Goal: Use online tool/utility: Use online tool/utility

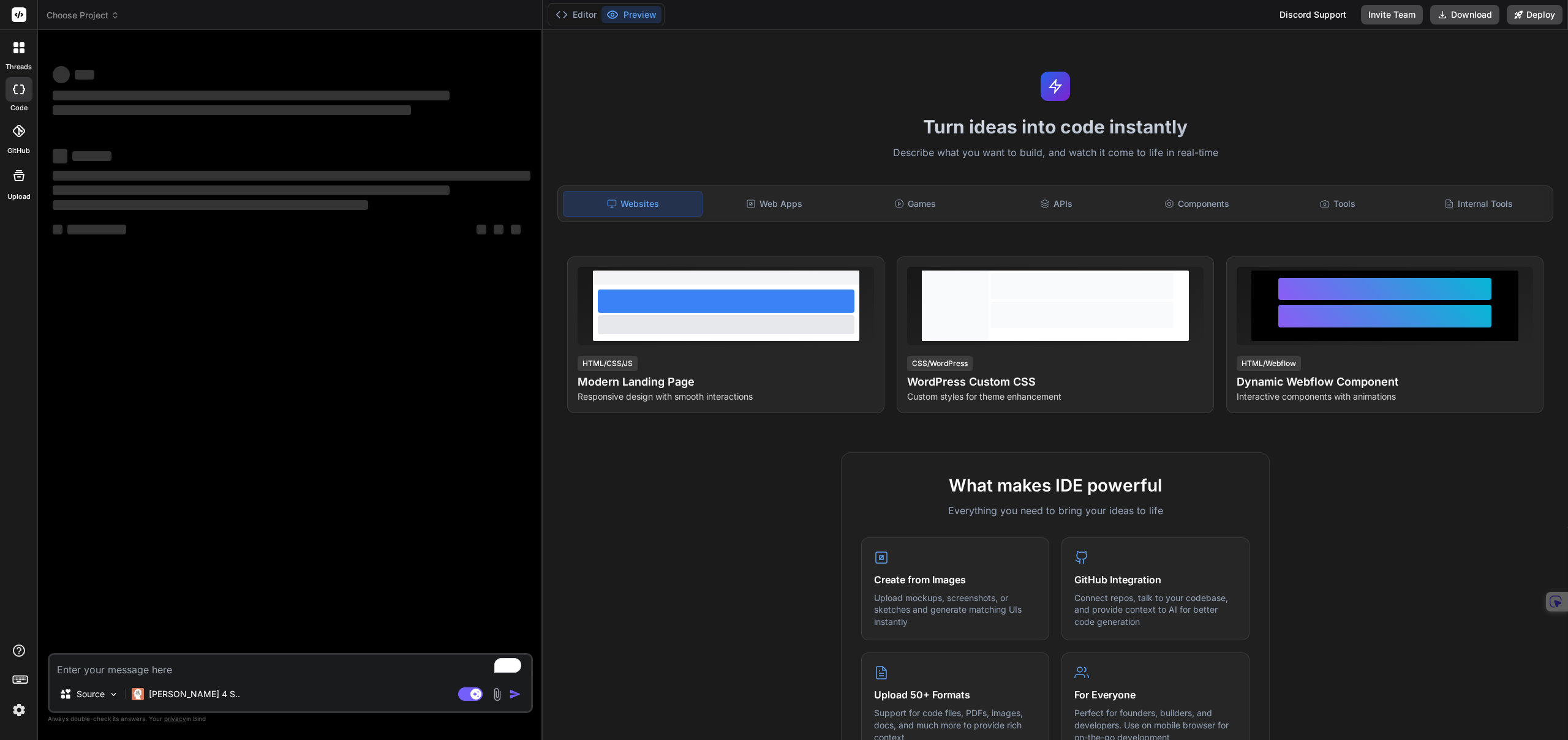
type textarea "x"
click at [103, 14] on span "Choose Project" at bounding box center [83, 15] width 73 height 12
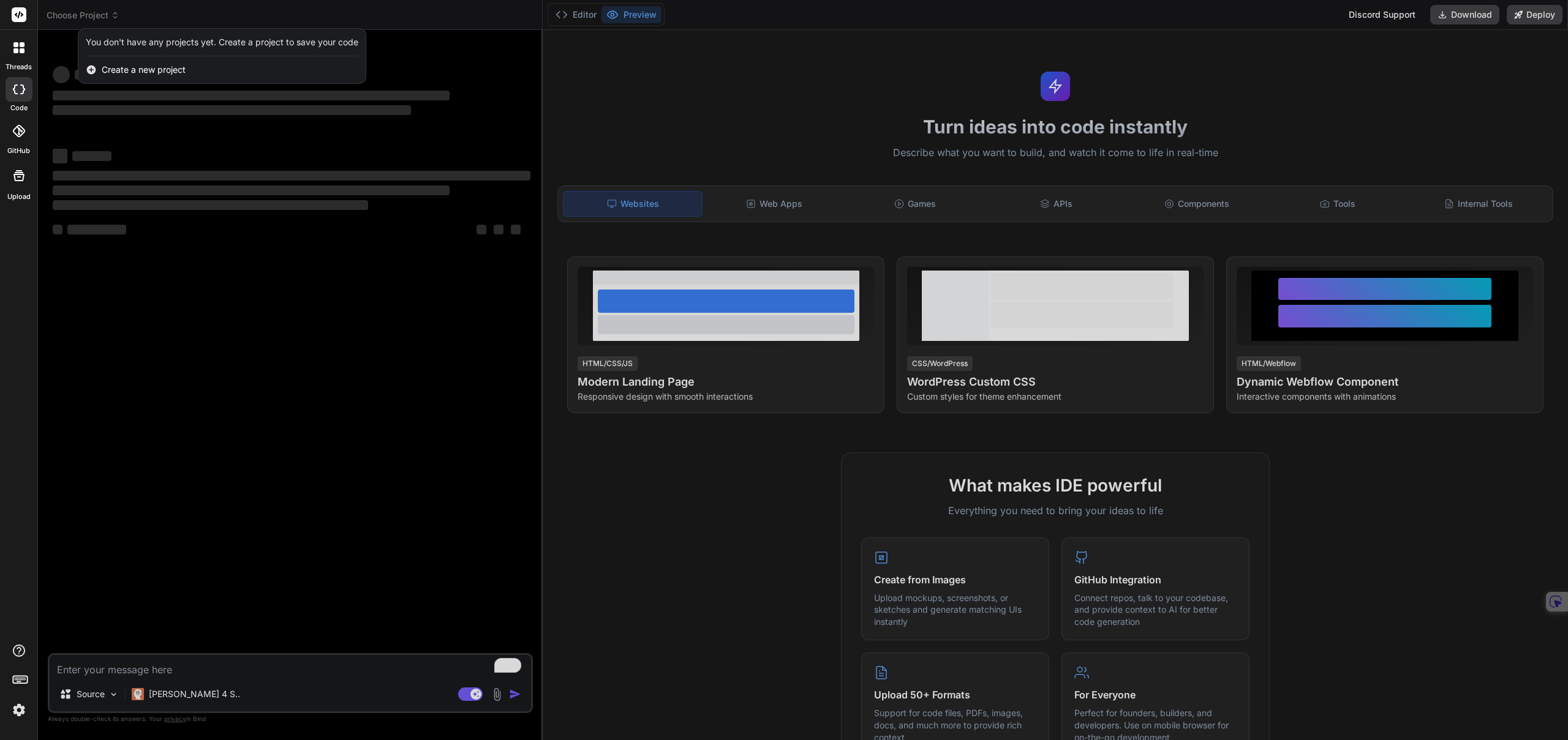
click at [103, 14] on div at bounding box center [784, 370] width 1568 height 740
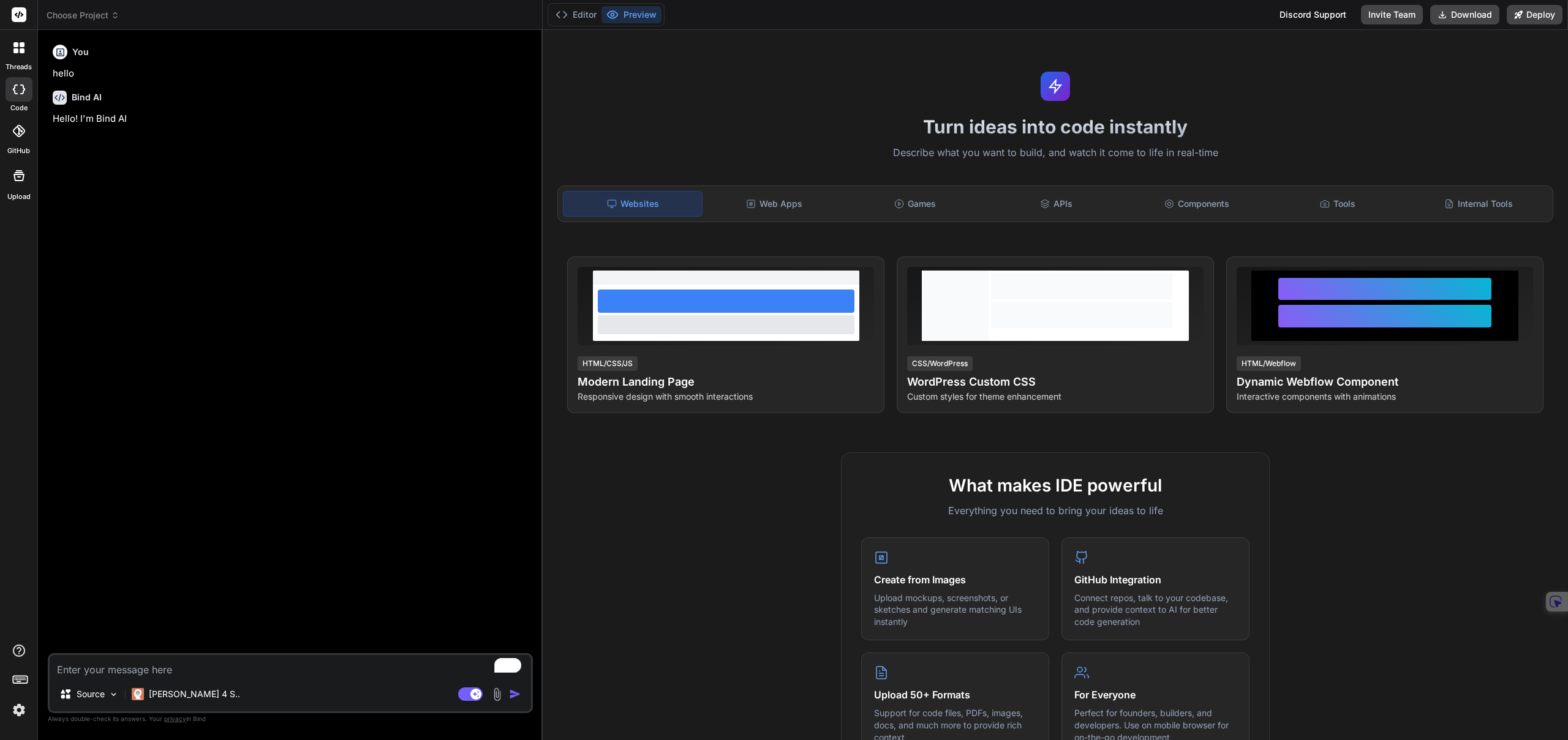
click at [17, 714] on img at bounding box center [18, 710] width 21 height 21
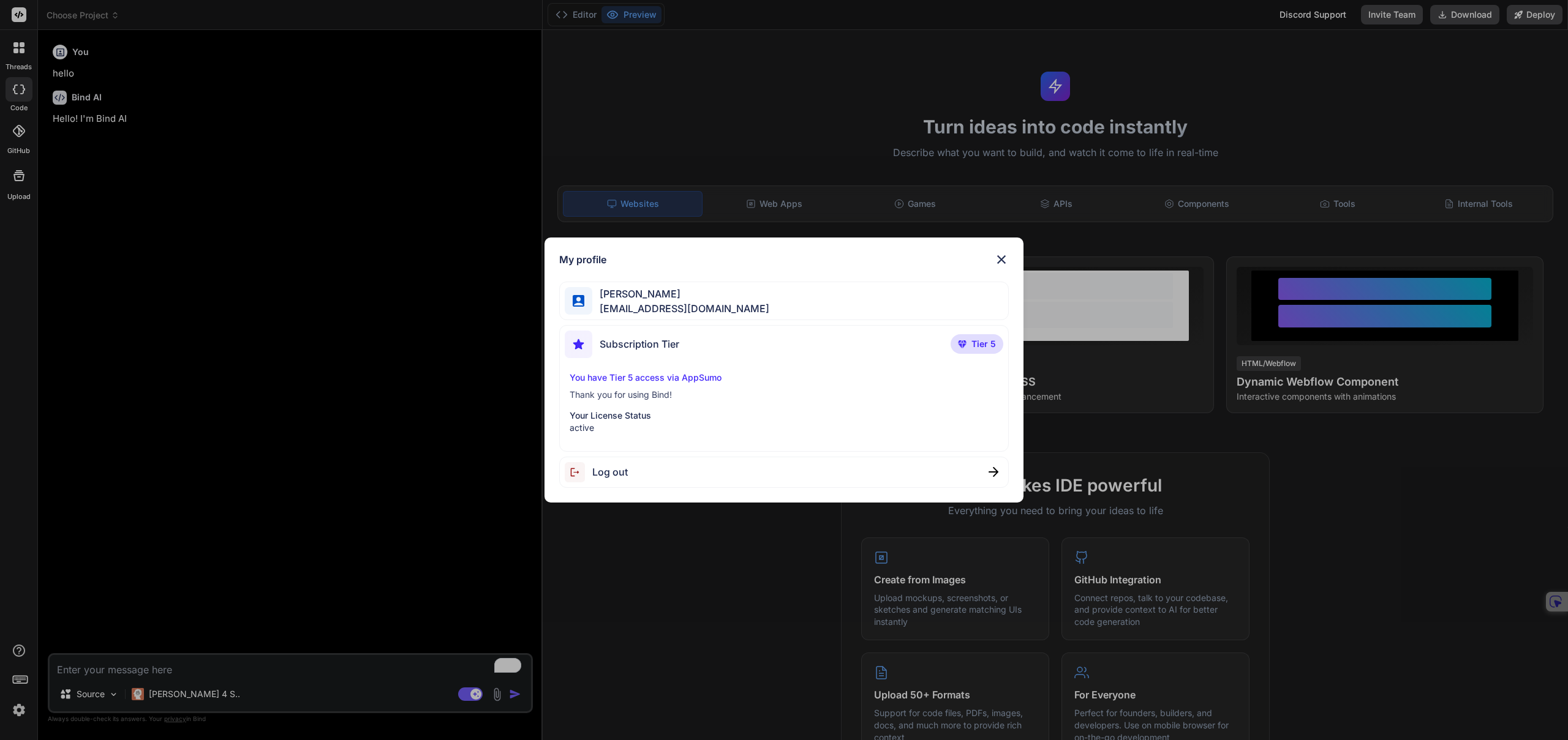
click at [1004, 259] on img at bounding box center [1002, 260] width 15 height 15
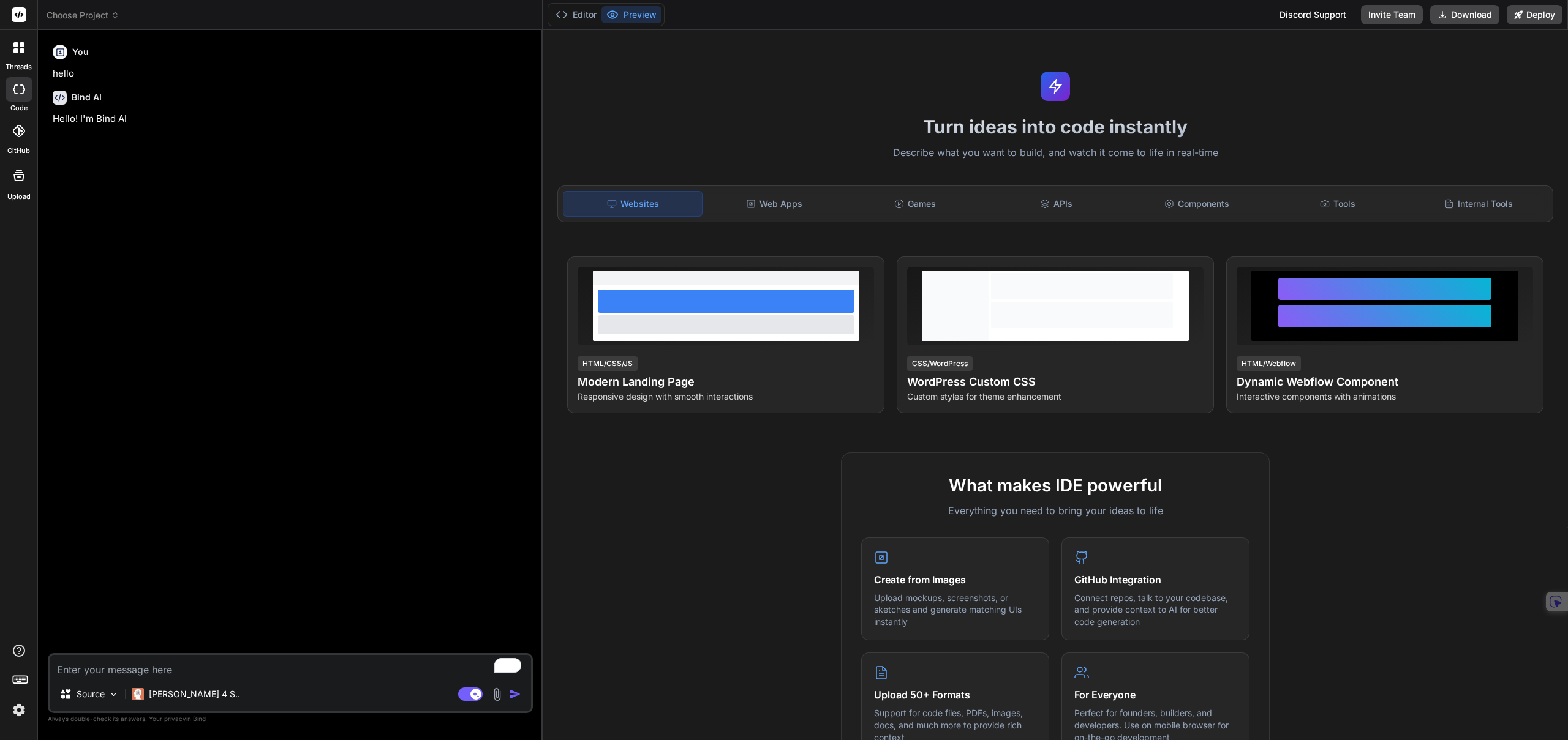
click at [90, 12] on span "Choose Project" at bounding box center [83, 15] width 73 height 12
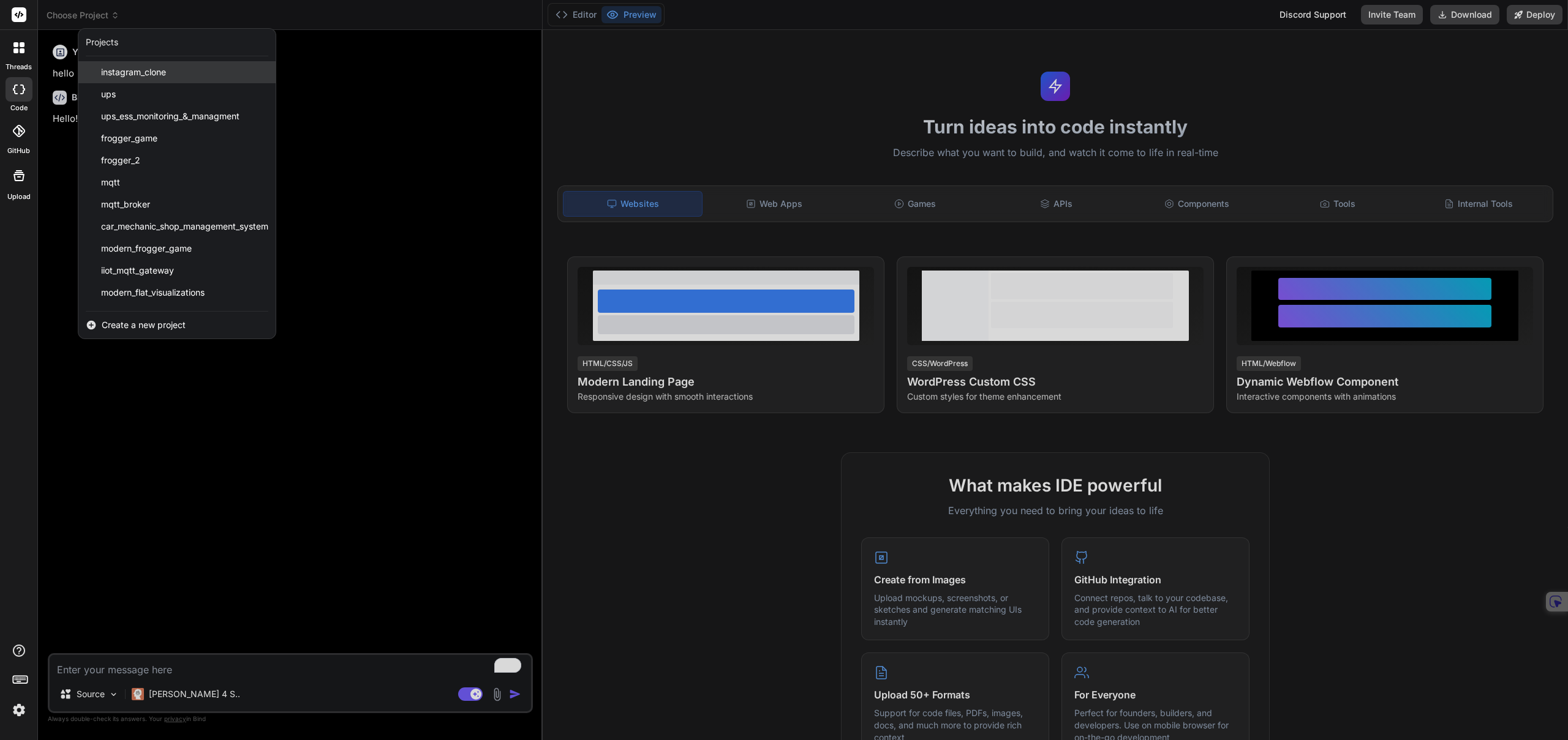
click at [147, 75] on span "instagram_clone" at bounding box center [134, 72] width 65 height 12
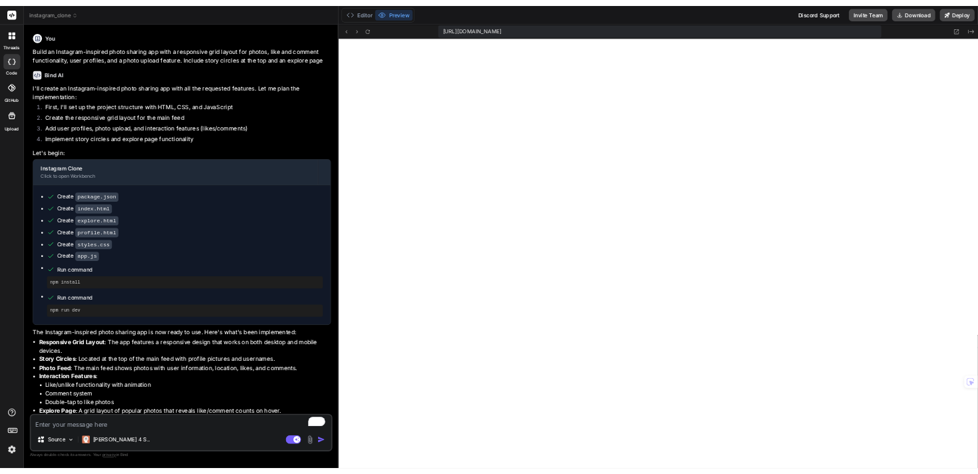
scroll to position [430, 0]
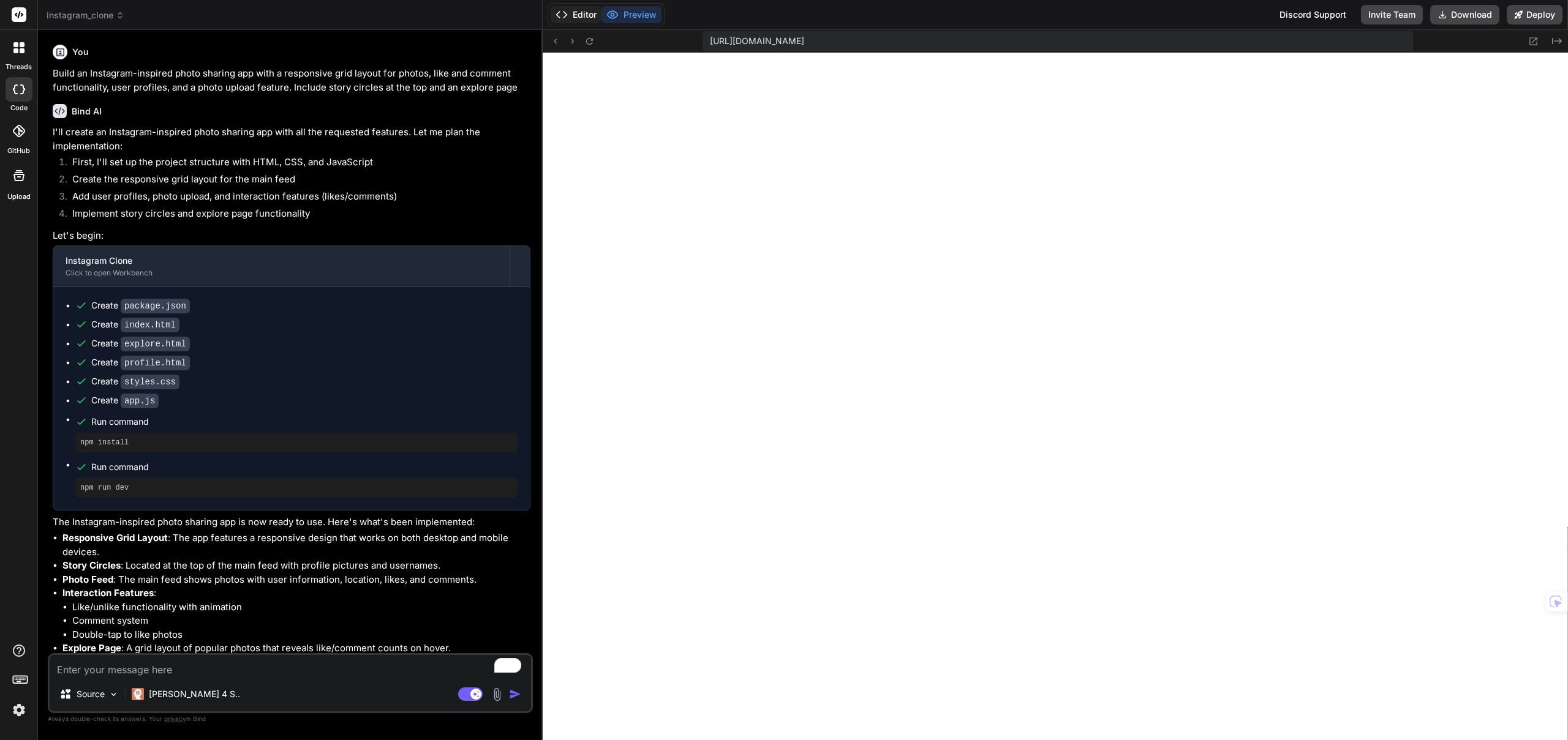
click at [583, 17] on button "Editor" at bounding box center [575, 15] width 51 height 17
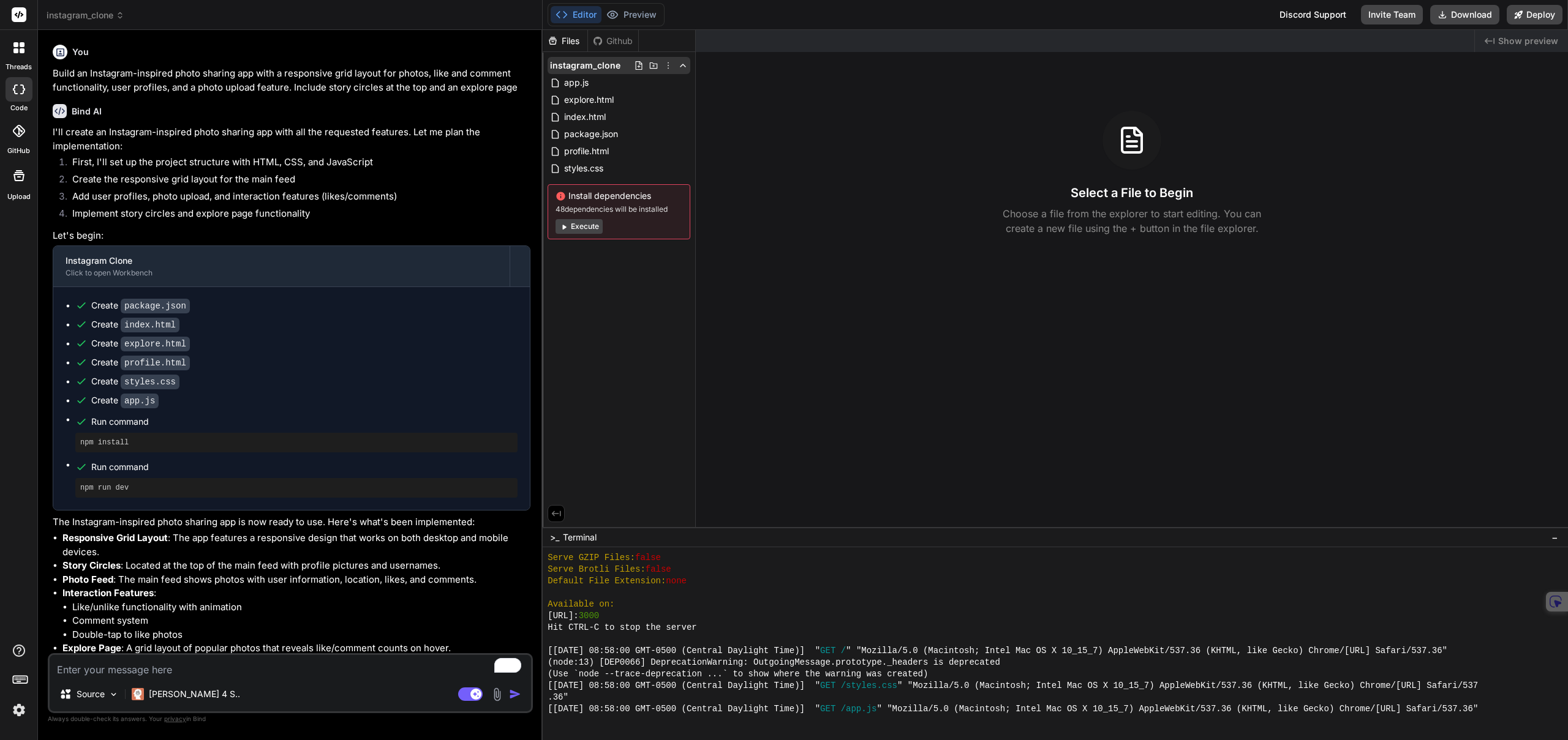
click at [668, 69] on icon at bounding box center [668, 65] width 10 height 10
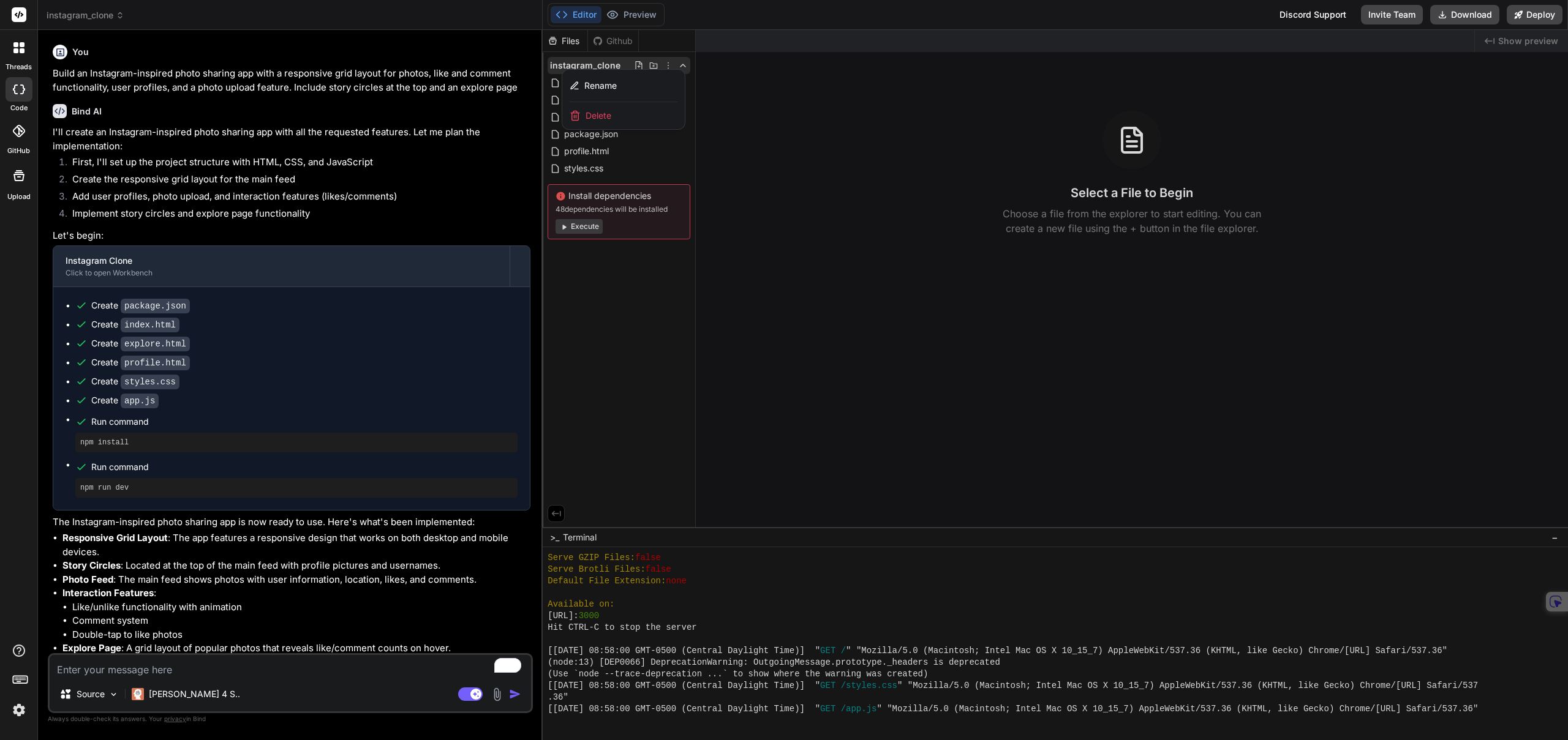
click at [639, 111] on div "Delete" at bounding box center [623, 115] width 122 height 27
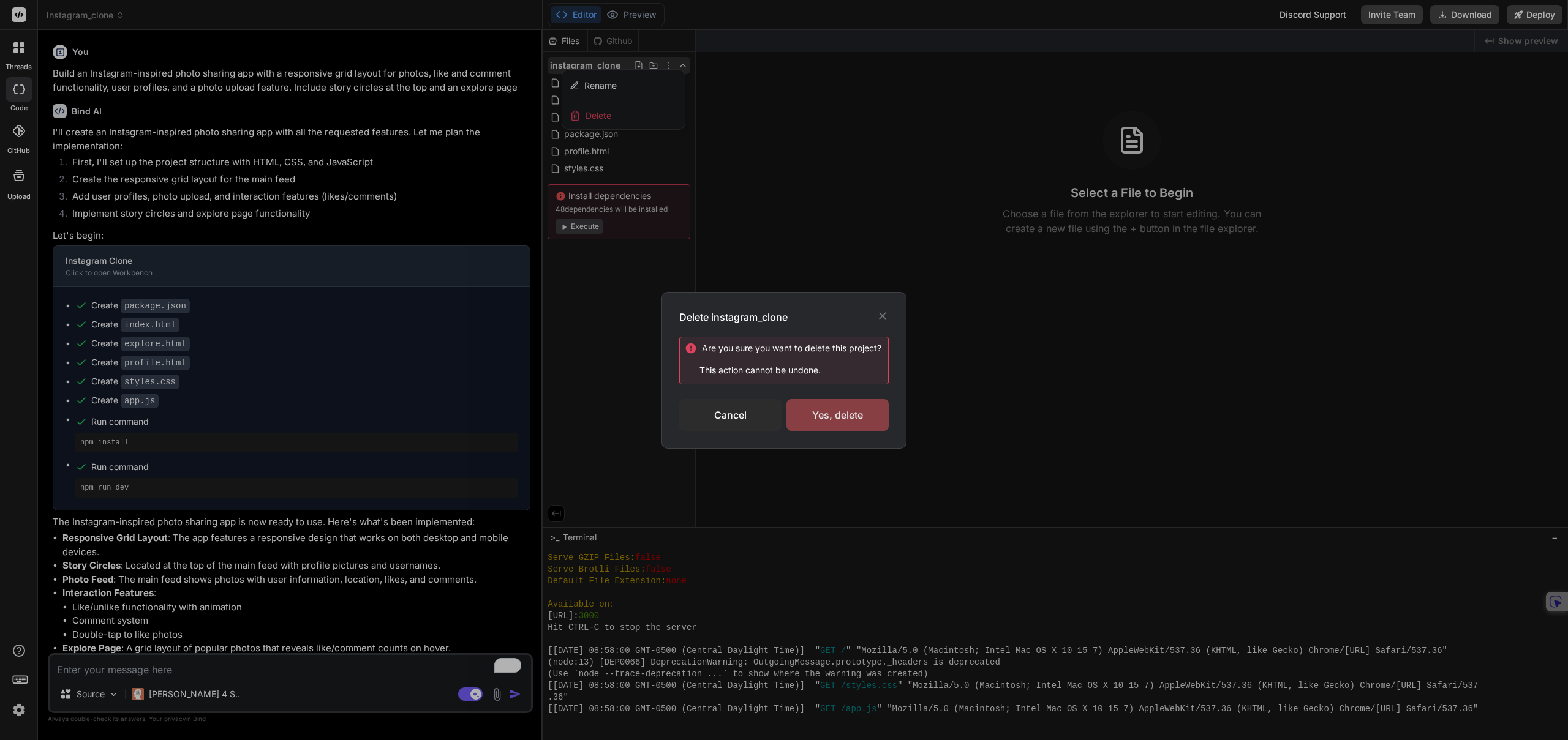
click at [824, 414] on div "Yes, delete" at bounding box center [837, 415] width 102 height 32
type textarea "x"
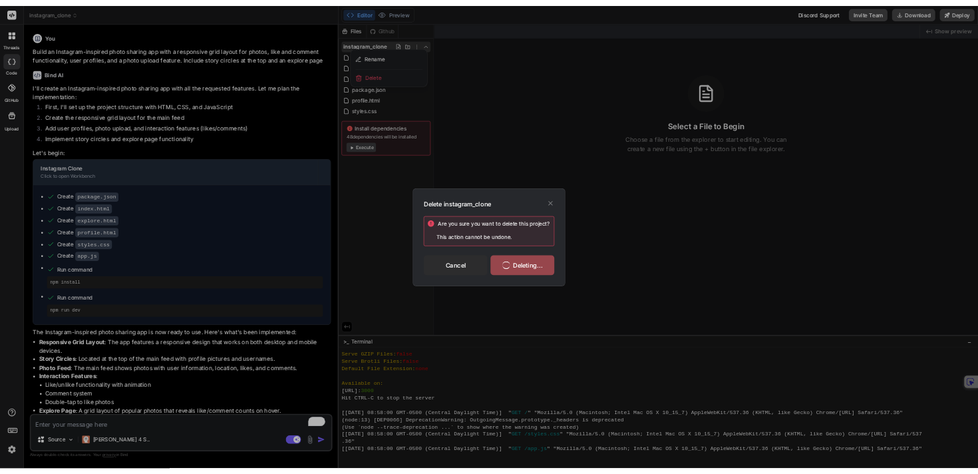
scroll to position [556, 0]
